Goal: Task Accomplishment & Management: Use online tool/utility

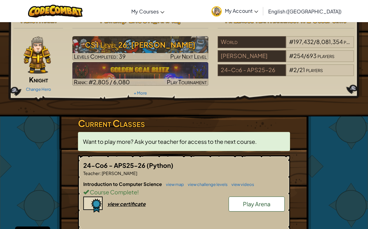
scroll to position [21, 0]
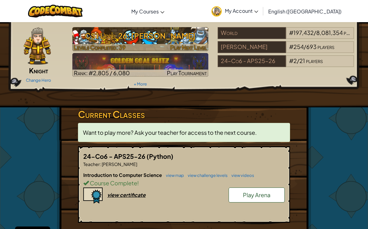
click at [161, 38] on h3 "CS1 Level 26: [PERSON_NAME]" at bounding box center [140, 36] width 136 height 14
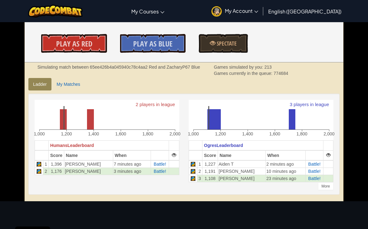
scroll to position [125, 0]
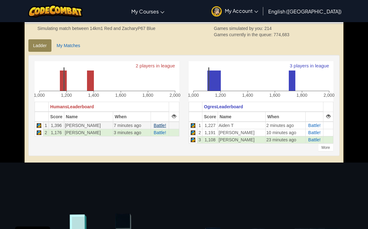
click at [159, 124] on span "Battle!" at bounding box center [160, 125] width 12 height 5
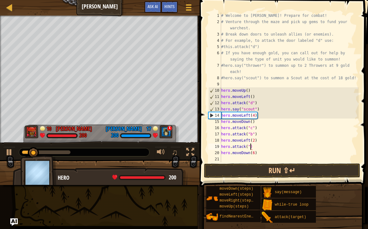
scroll to position [3, 2]
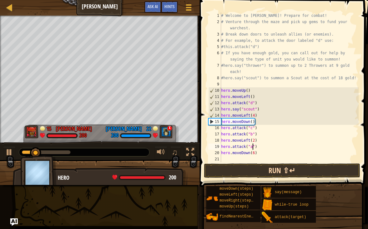
click at [329, 177] on button "Run ⇧↵" at bounding box center [282, 171] width 156 height 14
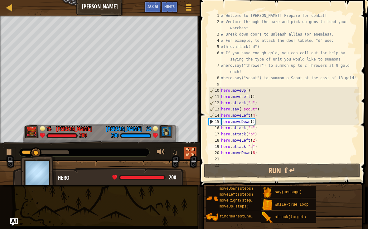
click at [190, 155] on div at bounding box center [190, 152] width 8 height 8
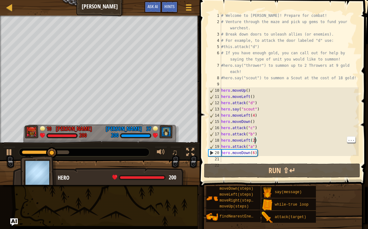
type textarea "hero.moveLeft()"
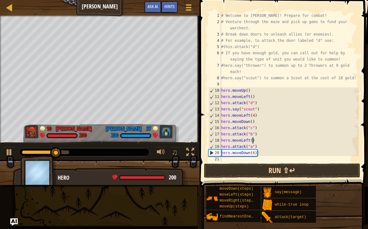
click at [288, 170] on button "Run ⇧↵" at bounding box center [282, 171] width 156 height 14
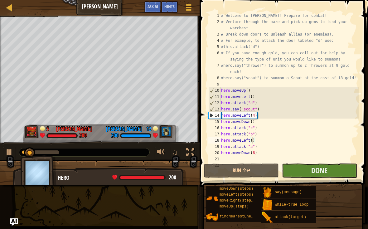
click at [338, 170] on button "Done" at bounding box center [319, 171] width 75 height 14
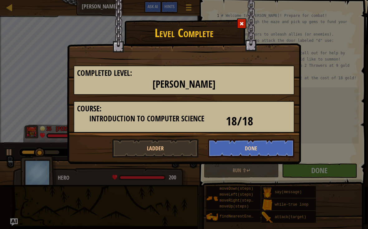
click at [280, 147] on button "Done" at bounding box center [251, 148] width 87 height 19
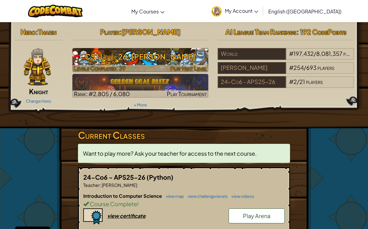
click at [200, 64] on img at bounding box center [140, 60] width 136 height 24
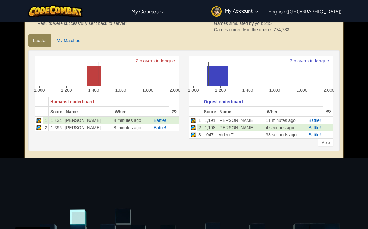
scroll to position [131, 0]
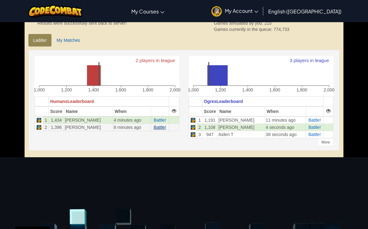
click at [162, 126] on span "Battle!" at bounding box center [160, 127] width 12 height 5
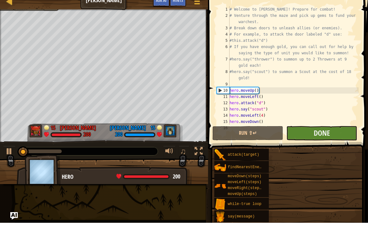
click at [338, 132] on button "Done" at bounding box center [322, 139] width 71 height 14
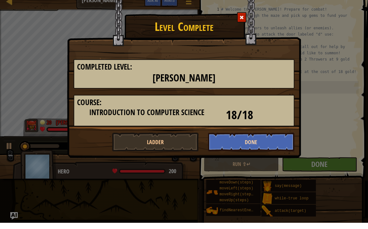
click at [258, 140] on button "Done" at bounding box center [251, 148] width 87 height 19
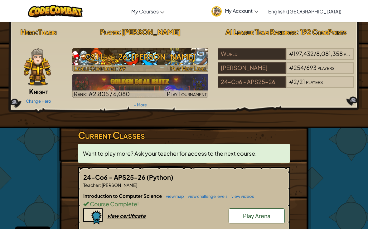
click at [196, 62] on h3 "CS1 Level 26: [PERSON_NAME]" at bounding box center [140, 57] width 136 height 14
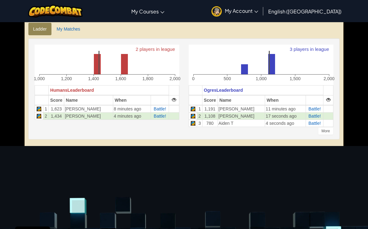
scroll to position [141, 0]
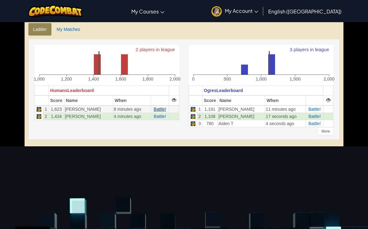
click at [161, 108] on span "Battle!" at bounding box center [160, 109] width 12 height 5
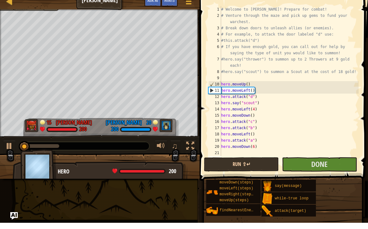
click at [256, 165] on button "Run ⇧↵" at bounding box center [241, 171] width 75 height 14
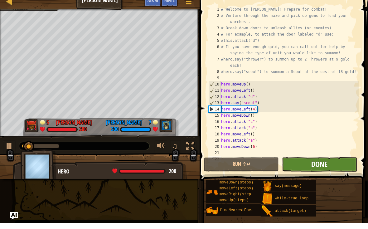
click at [328, 166] on span "Done" at bounding box center [320, 170] width 16 height 10
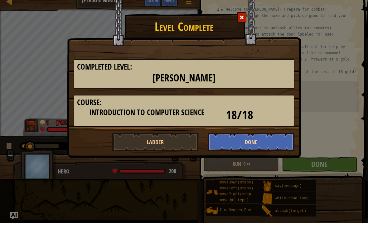
click at [274, 142] on button "Done" at bounding box center [251, 148] width 87 height 19
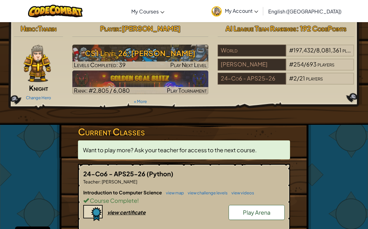
scroll to position [3, 0]
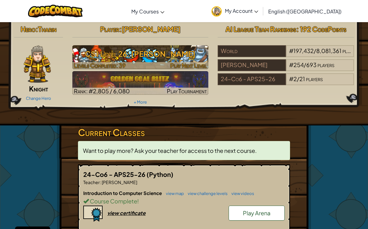
click at [195, 61] on img at bounding box center [140, 57] width 136 height 24
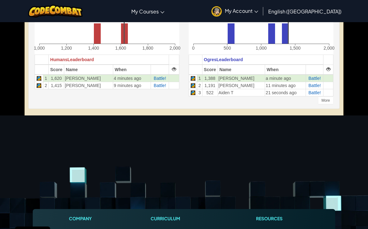
scroll to position [172, 0]
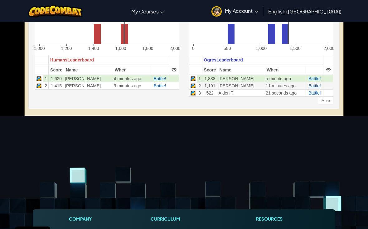
click at [312, 85] on span "Battle!" at bounding box center [315, 85] width 12 height 5
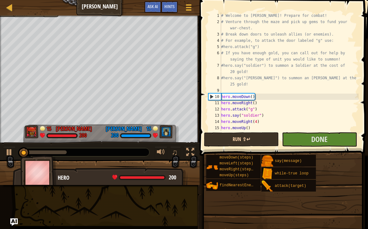
click at [262, 139] on button "Run ⇧↵" at bounding box center [241, 139] width 75 height 14
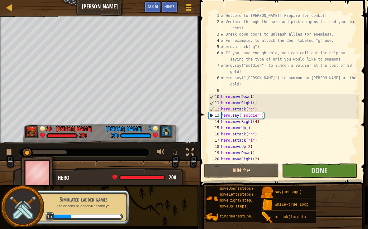
click at [18, 203] on img at bounding box center [22, 207] width 28 height 28
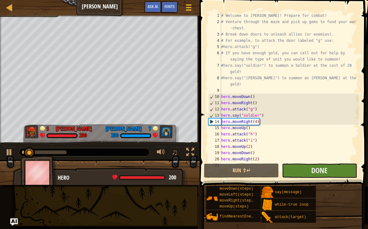
click at [339, 170] on button "Done" at bounding box center [319, 171] width 75 height 14
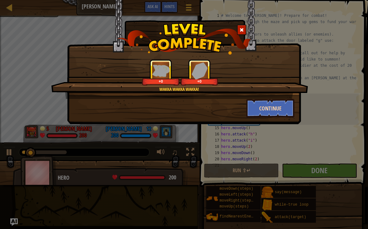
click at [277, 108] on button "Continue" at bounding box center [271, 108] width 48 height 19
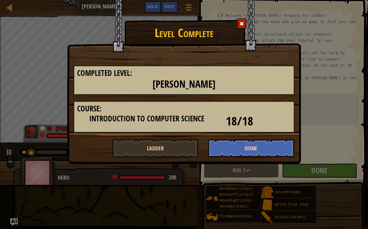
click at [274, 148] on button "Done" at bounding box center [251, 148] width 87 height 19
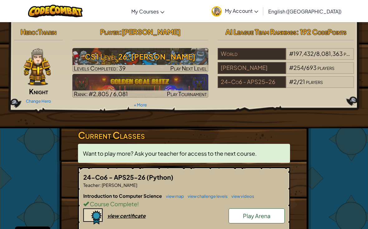
click at [330, 32] on span ": 192 CodePoints" at bounding box center [322, 31] width 50 height 9
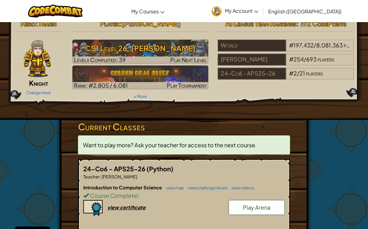
scroll to position [7, 0]
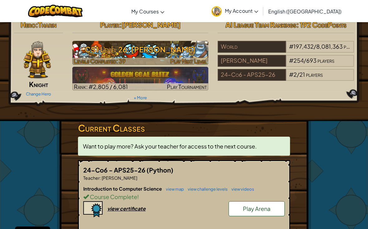
click at [198, 57] on img at bounding box center [140, 53] width 136 height 24
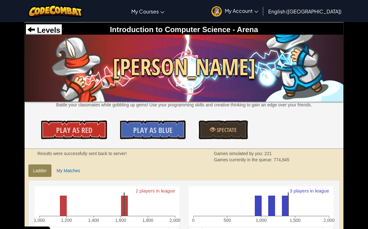
click at [58, 36] on img at bounding box center [184, 68] width 319 height 67
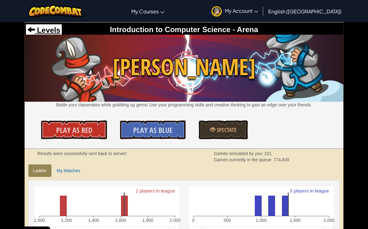
click at [56, 30] on span "Levels" at bounding box center [47, 30] width 25 height 8
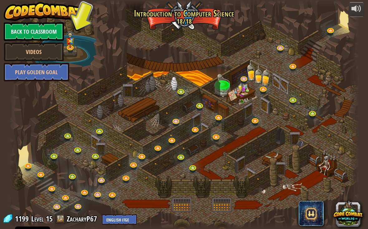
click at [58, 30] on link "Back to Classroom" at bounding box center [34, 31] width 60 height 19
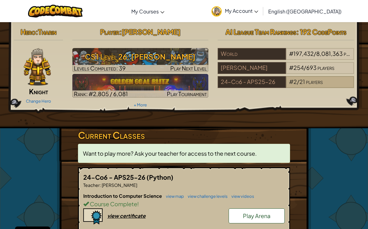
click at [319, 82] on span "players" at bounding box center [314, 81] width 17 height 7
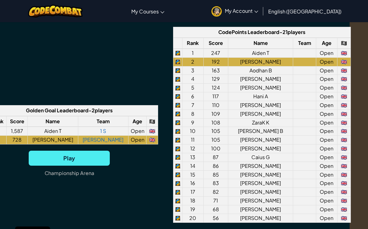
scroll to position [482, 18]
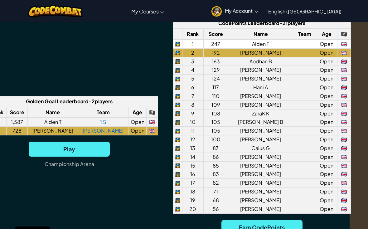
click at [325, 48] on td "Open" at bounding box center [326, 44] width 21 height 9
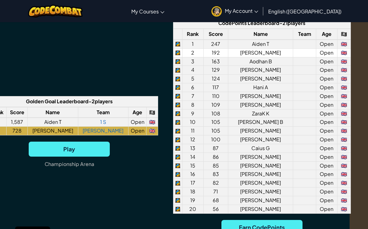
click at [321, 57] on td "Open" at bounding box center [326, 52] width 21 height 9
click at [326, 57] on td "Open" at bounding box center [326, 52] width 21 height 9
click at [327, 57] on td "Open" at bounding box center [326, 52] width 21 height 9
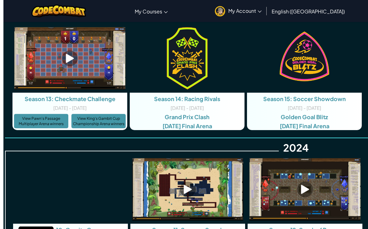
scroll to position [1274, 0]
